Goal: Task Accomplishment & Management: Use online tool/utility

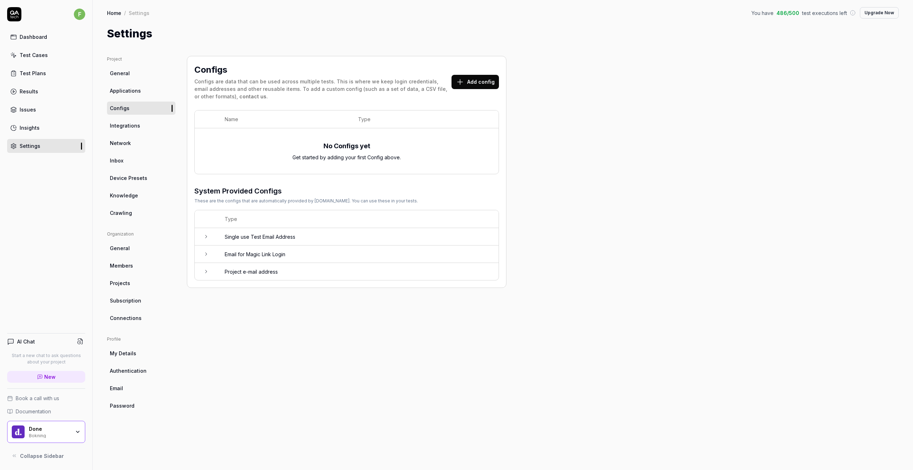
click at [288, 186] on h3 "System Provided Configs" at bounding box center [305, 191] width 223 height 11
click at [364, 26] on div "Settings" at bounding box center [502, 34] width 791 height 16
click at [207, 237] on icon at bounding box center [206, 237] width 6 height 6
click at [205, 237] on icon at bounding box center [206, 237] width 6 height 6
click at [205, 259] on td at bounding box center [206, 254] width 23 height 17
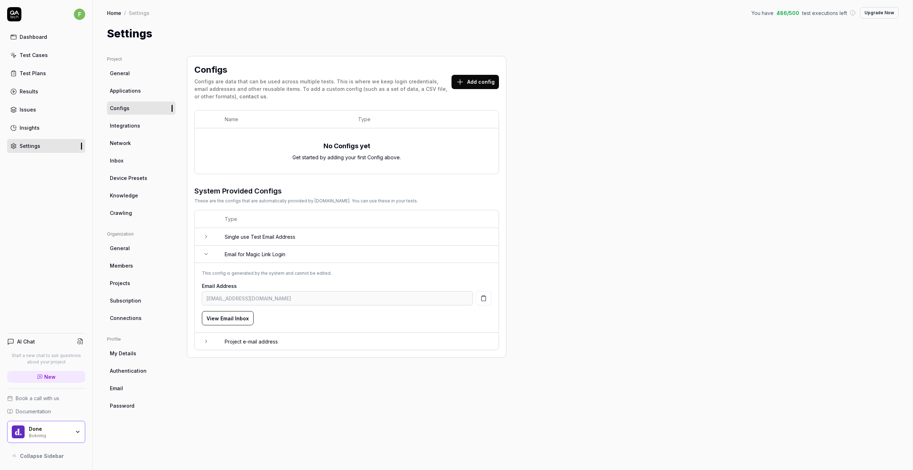
click at [206, 259] on td at bounding box center [206, 254] width 23 height 17
click at [475, 77] on button "Add config" at bounding box center [474, 82] width 47 height 14
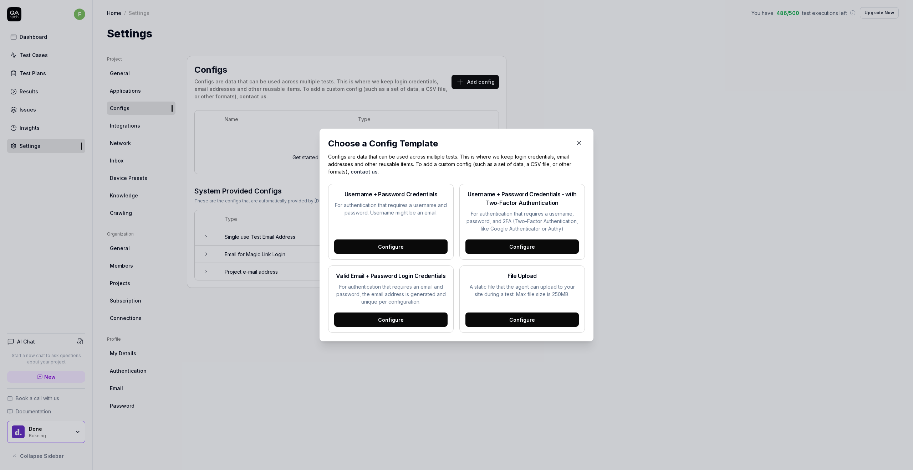
click at [578, 141] on icon "button" at bounding box center [579, 143] width 6 height 6
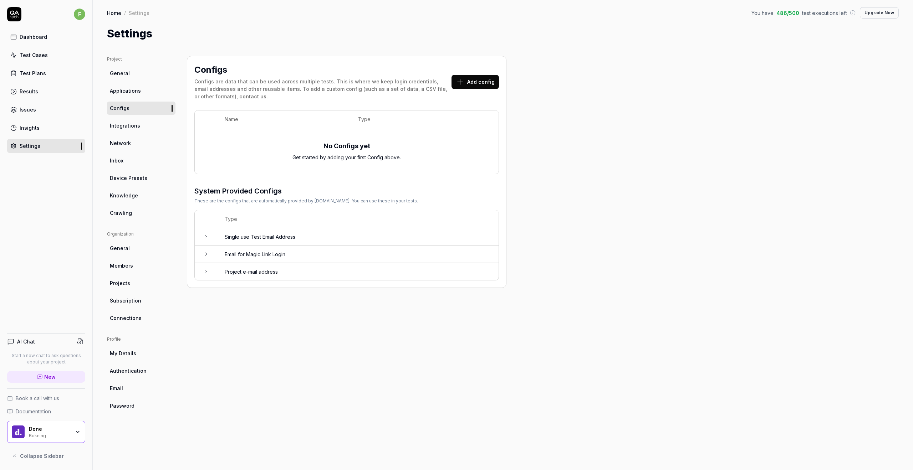
click at [575, 115] on div "Project General Applications Configs Integrations Network Inbox Device Presets …" at bounding box center [502, 256] width 791 height 400
